Goal: Task Accomplishment & Management: Manage account settings

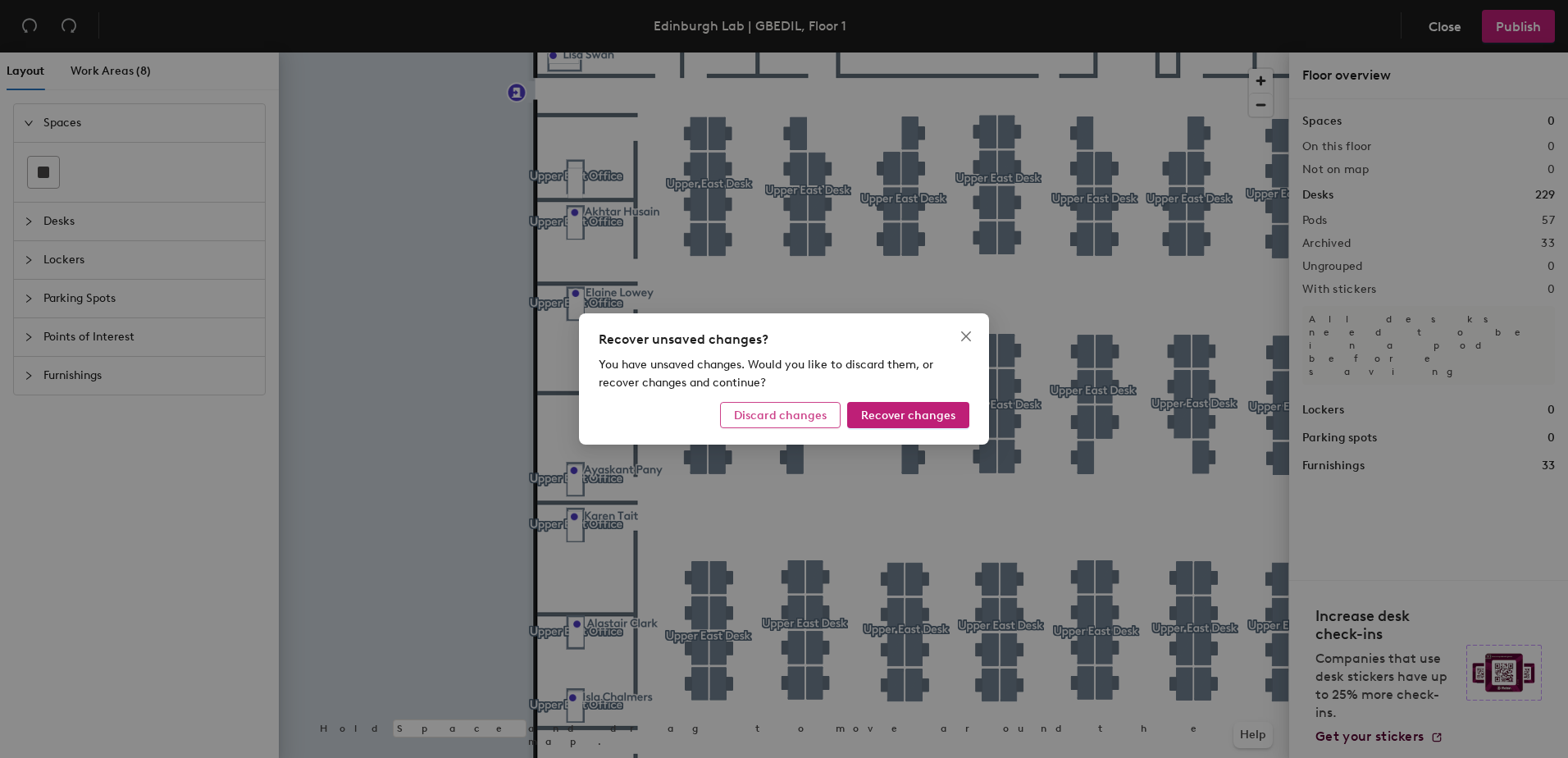
click at [822, 420] on span "Discard changes" at bounding box center [781, 416] width 93 height 14
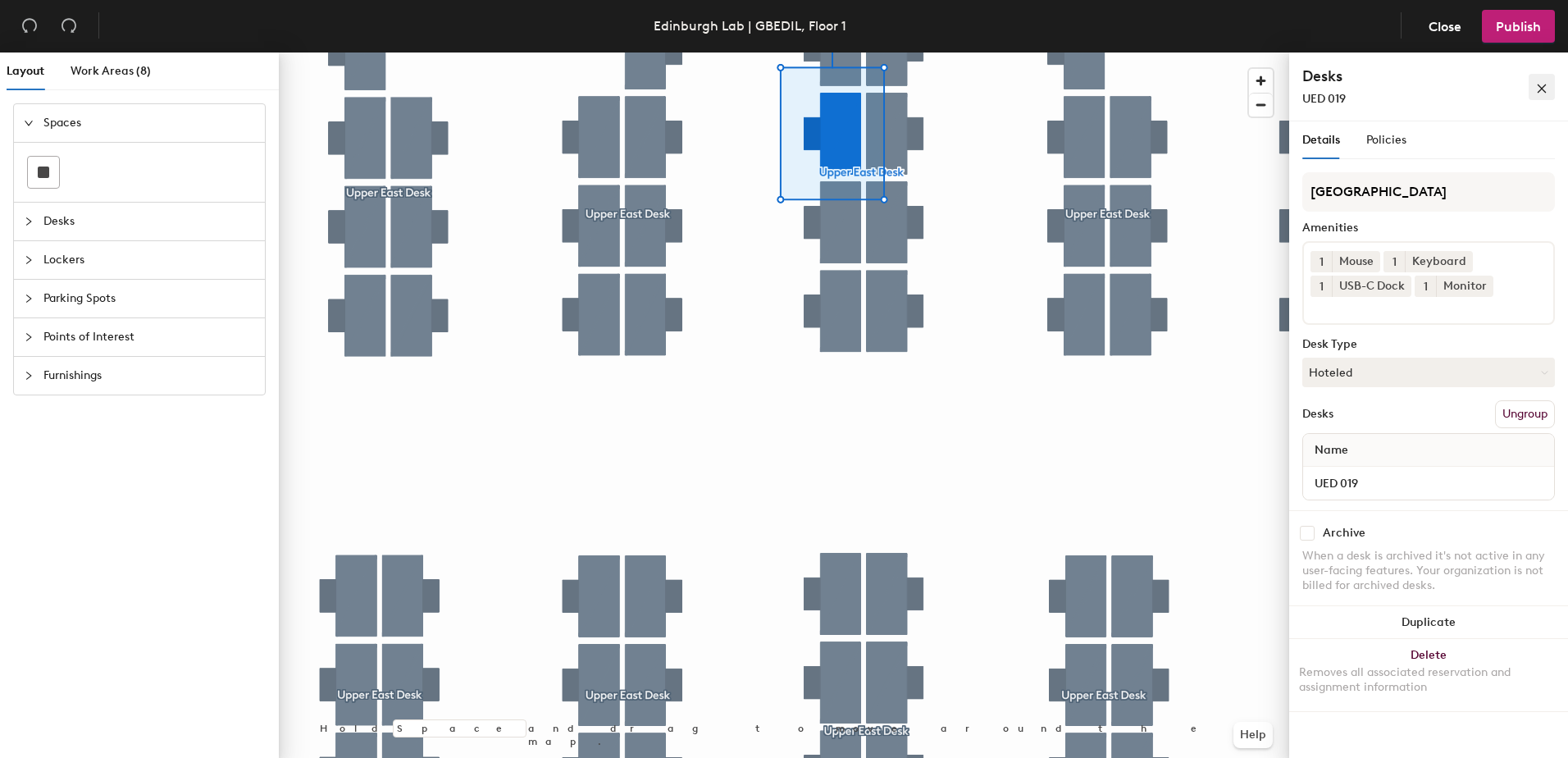
click at [1538, 85] on icon "close" at bounding box center [1541, 88] width 11 height 11
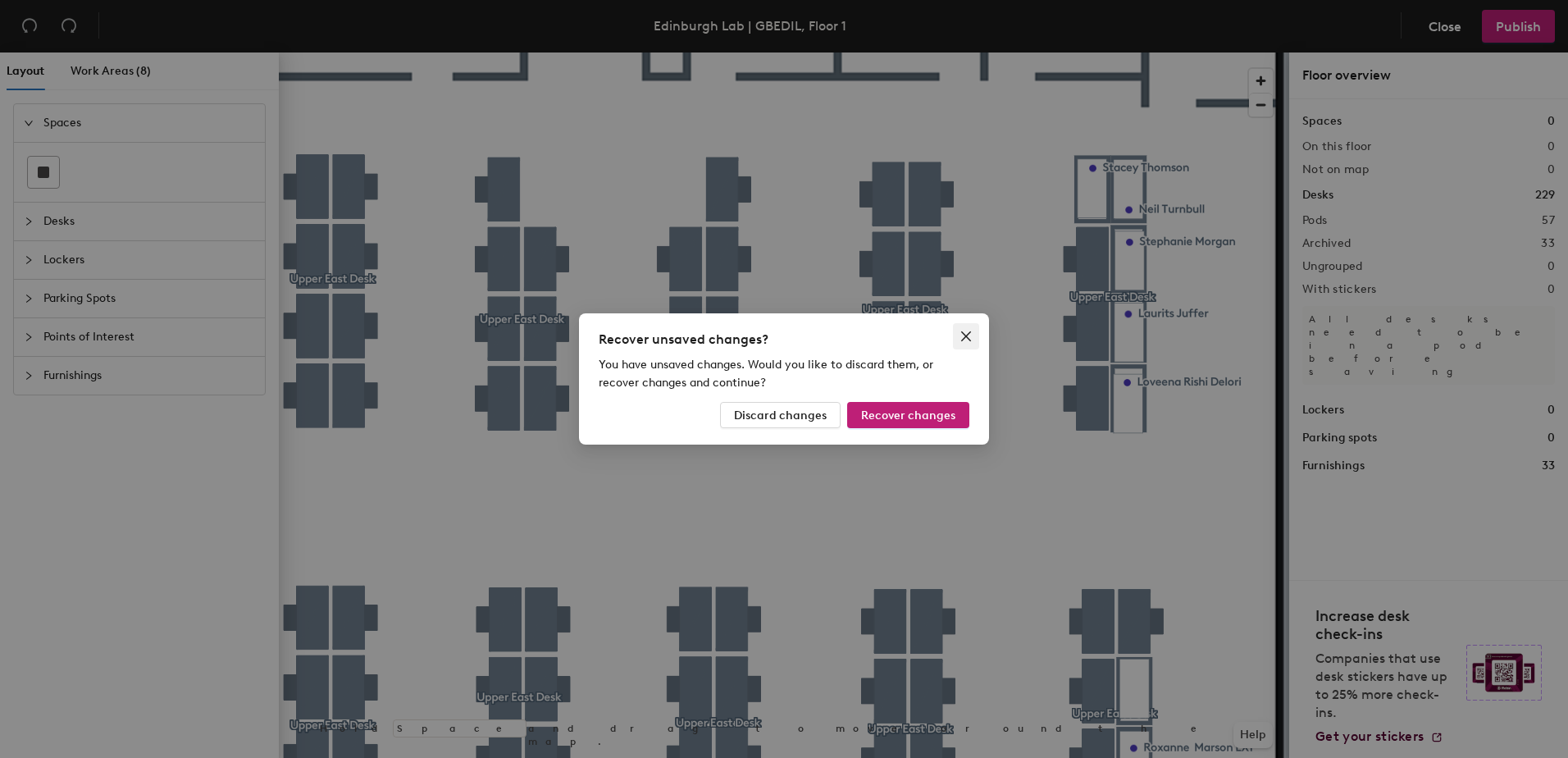
click at [959, 327] on button "Close" at bounding box center [966, 336] width 26 height 26
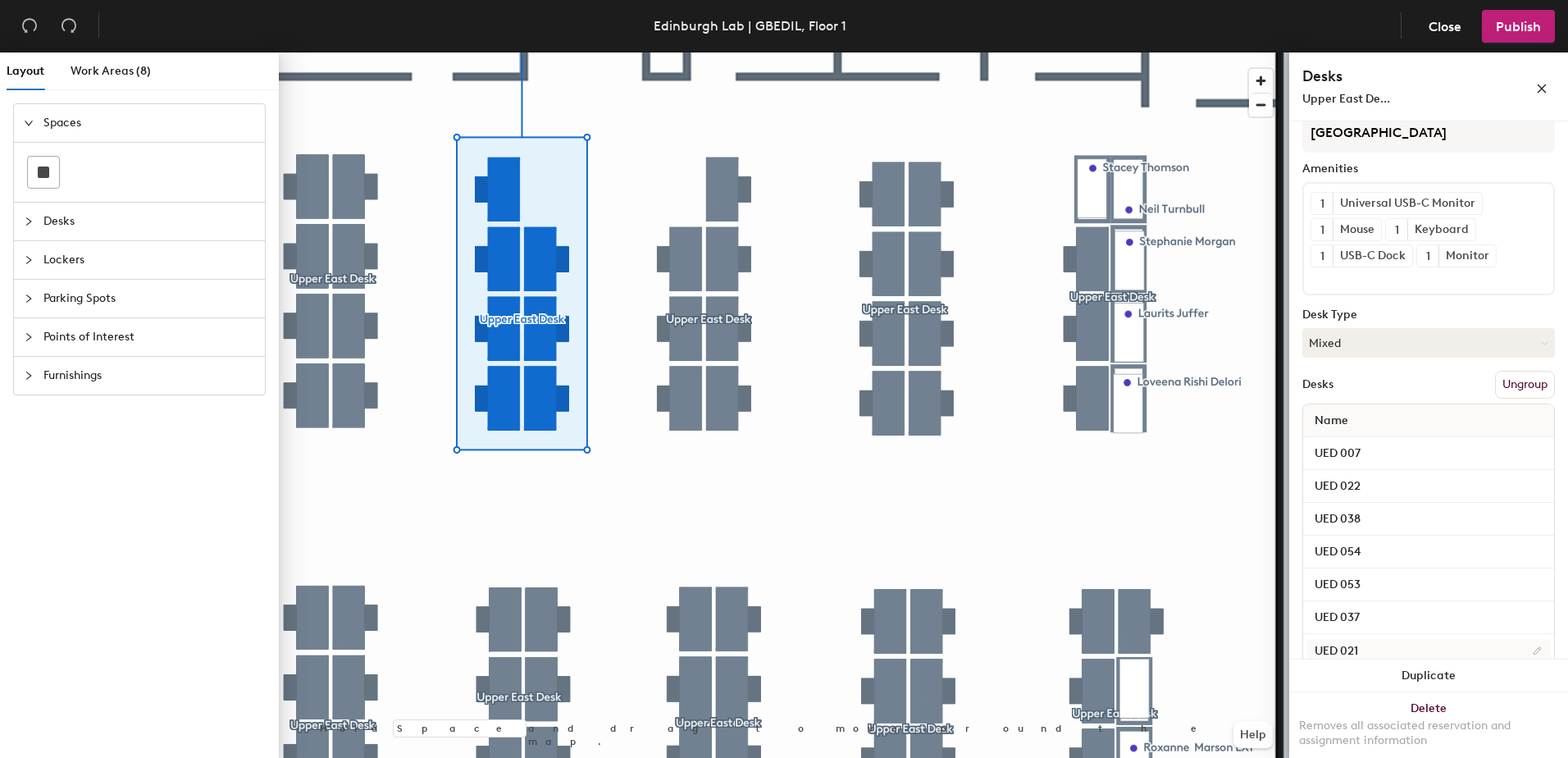
scroll to position [90, 0]
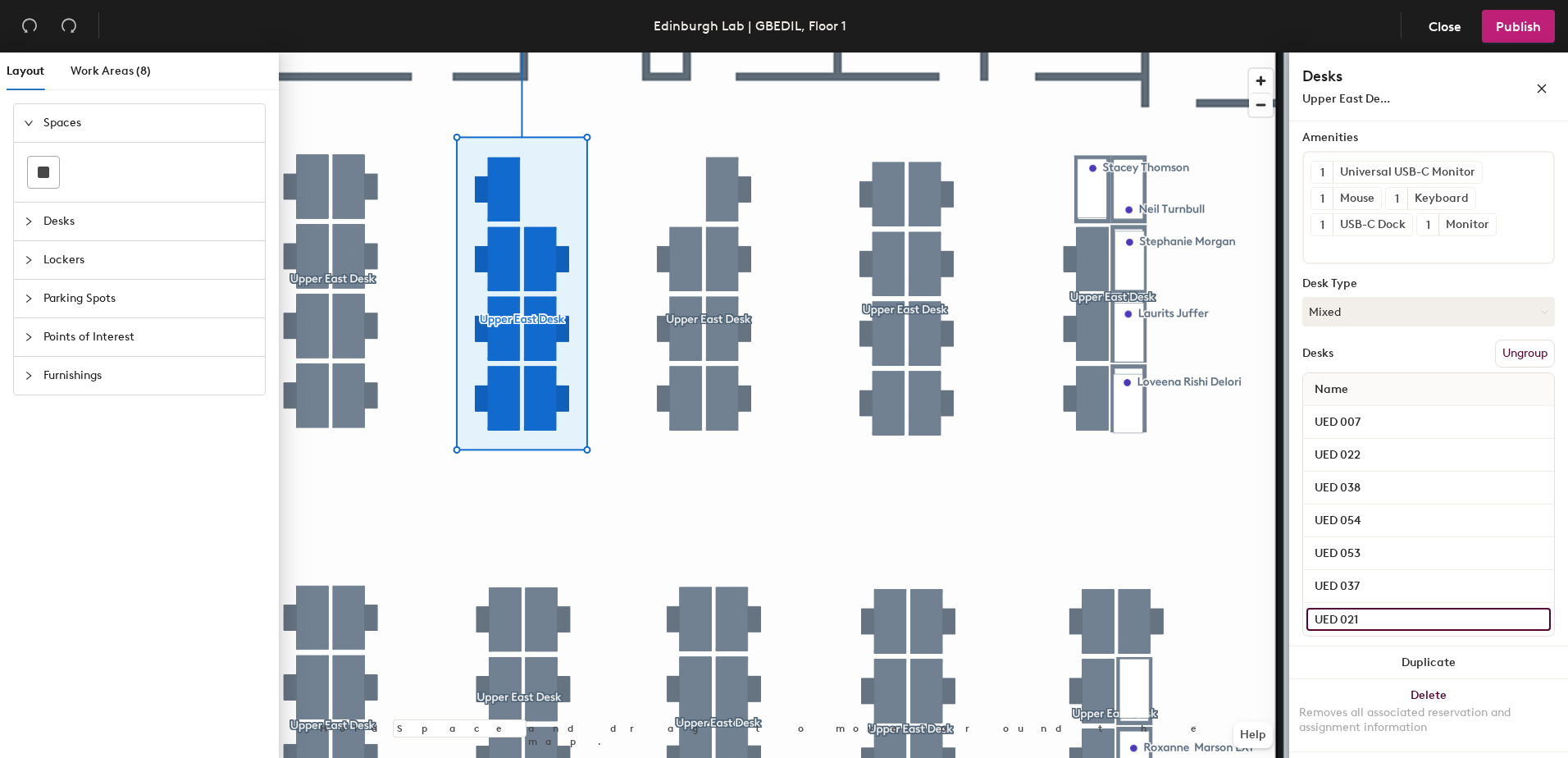
click at [1372, 618] on input "UED 021" at bounding box center [1428, 619] width 244 height 23
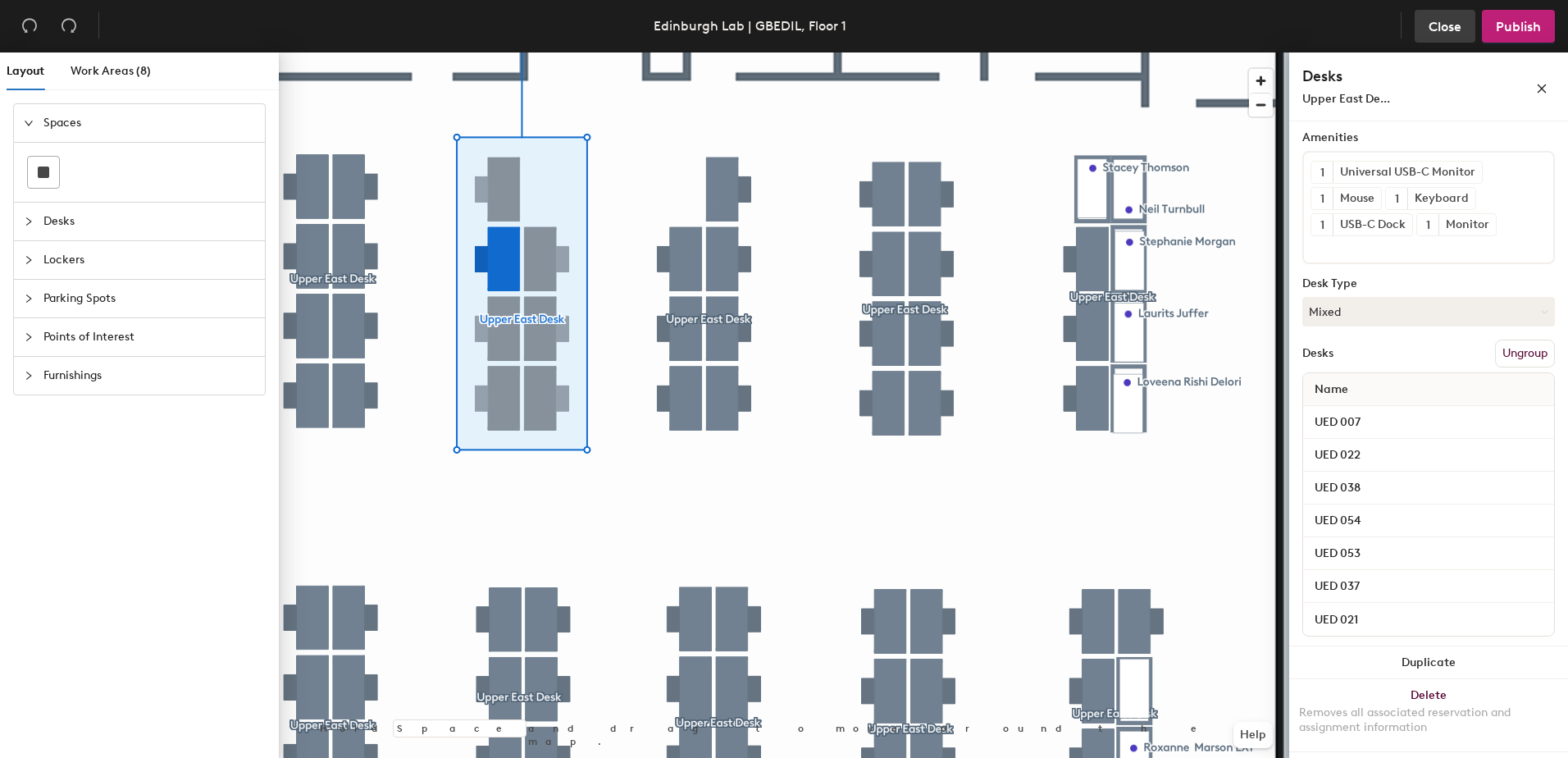
click at [1442, 24] on span "Close" at bounding box center [1445, 27] width 33 height 16
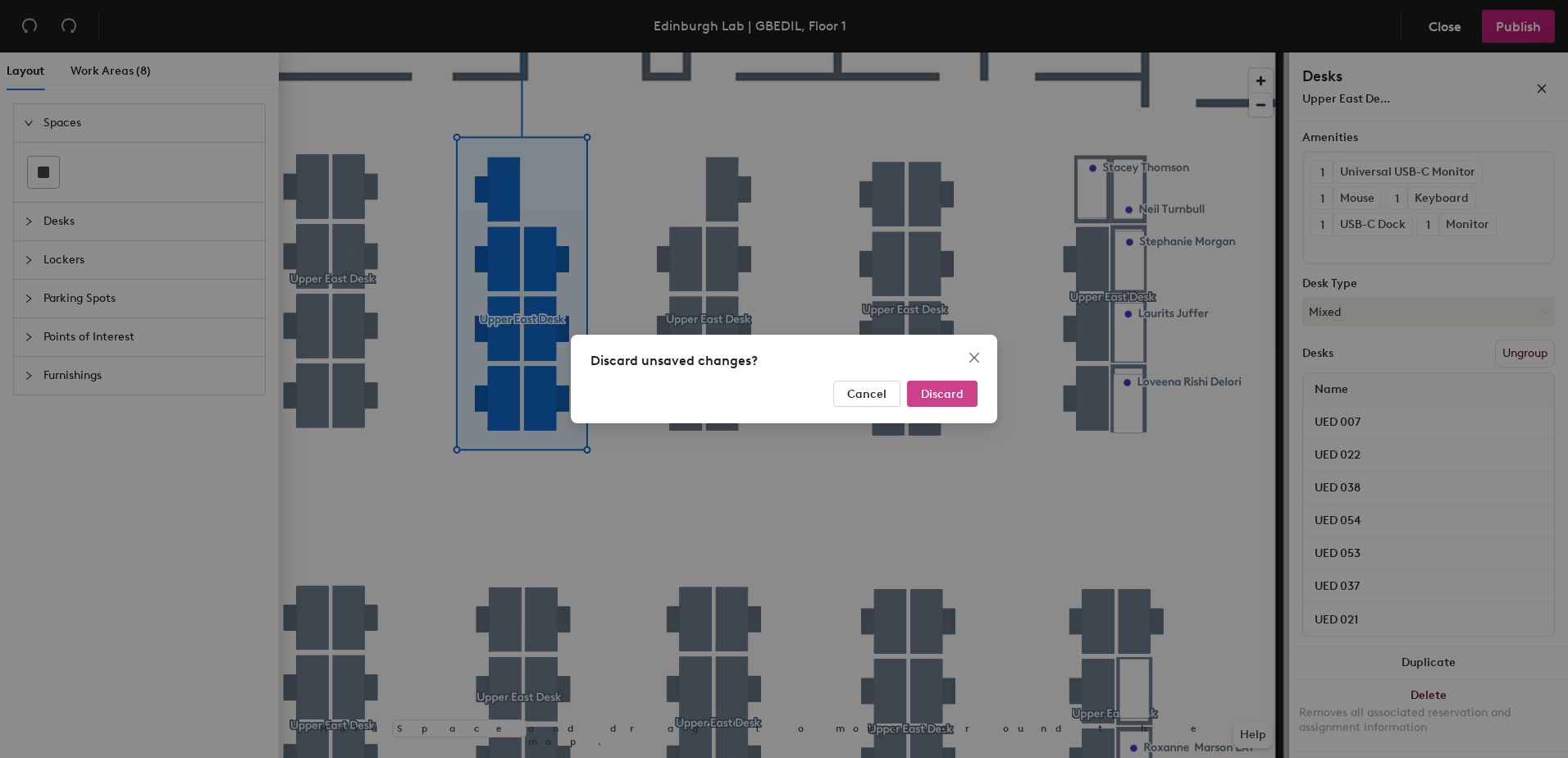
click at [952, 392] on span "Discard" at bounding box center [942, 394] width 43 height 14
